Goal: Find specific page/section: Find specific page/section

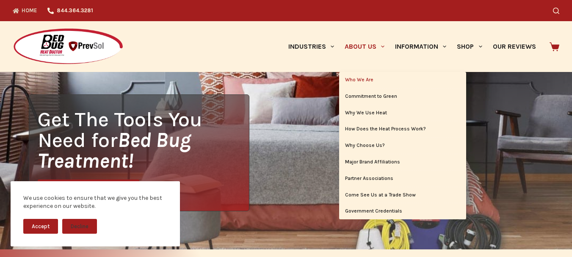
click at [360, 81] on link "Who We Are" at bounding box center [402, 80] width 127 height 16
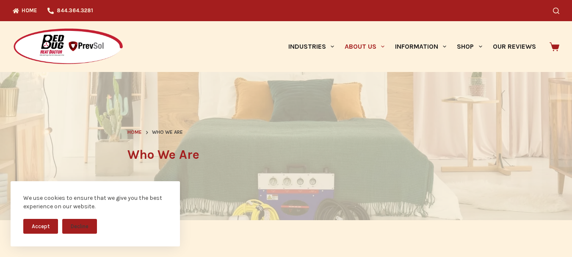
click at [251, 33] on div "Industries Hospitality Bed & Breakfasts Extended Stays Hotels Inns Lodge Motels…" at bounding box center [381, 46] width 356 height 51
click at [33, 226] on button "Accept" at bounding box center [40, 226] width 35 height 15
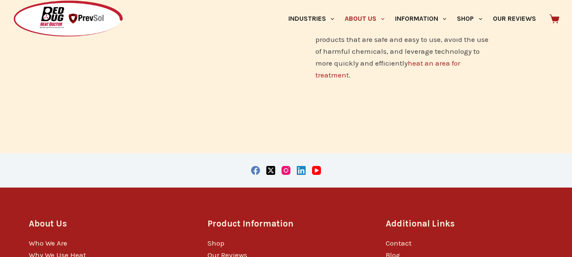
scroll to position [743, 0]
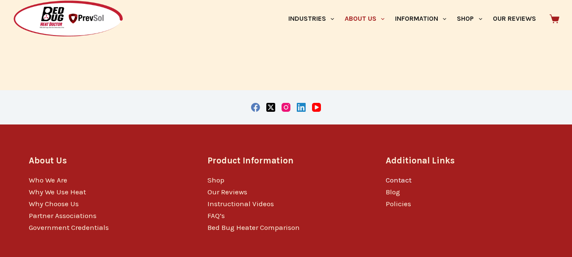
click at [400, 176] on link "Contact" at bounding box center [398, 180] width 26 height 8
